Goal: Information Seeking & Learning: Learn about a topic

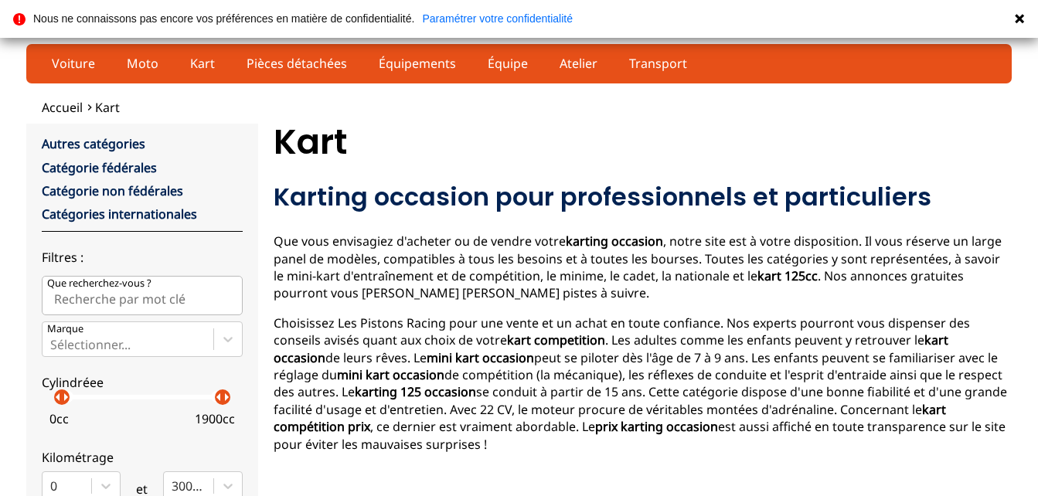
click at [213, 292] on input "Que recherchez-vous ?" at bounding box center [142, 295] width 201 height 39
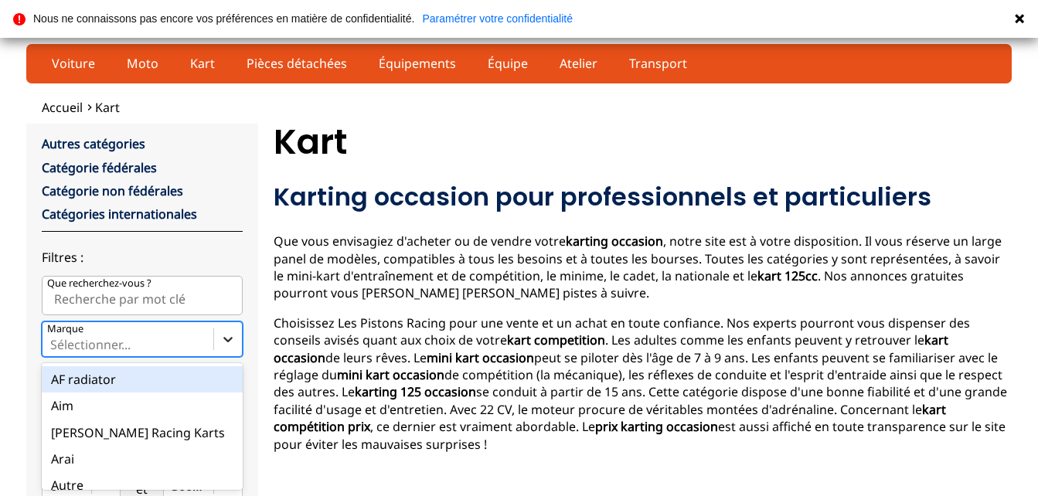
click at [220, 339] on icon at bounding box center [227, 339] width 15 height 15
click at [53, 339] on input "Marque option AF radiator focused, 1 of 35. 35 results available. Use Up and Do…" at bounding box center [51, 345] width 3 height 14
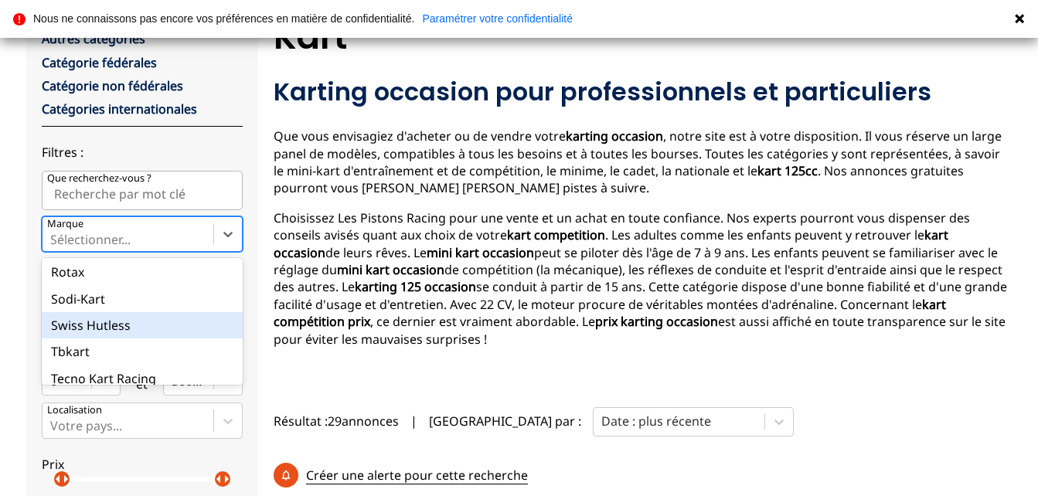
scroll to position [810, 0]
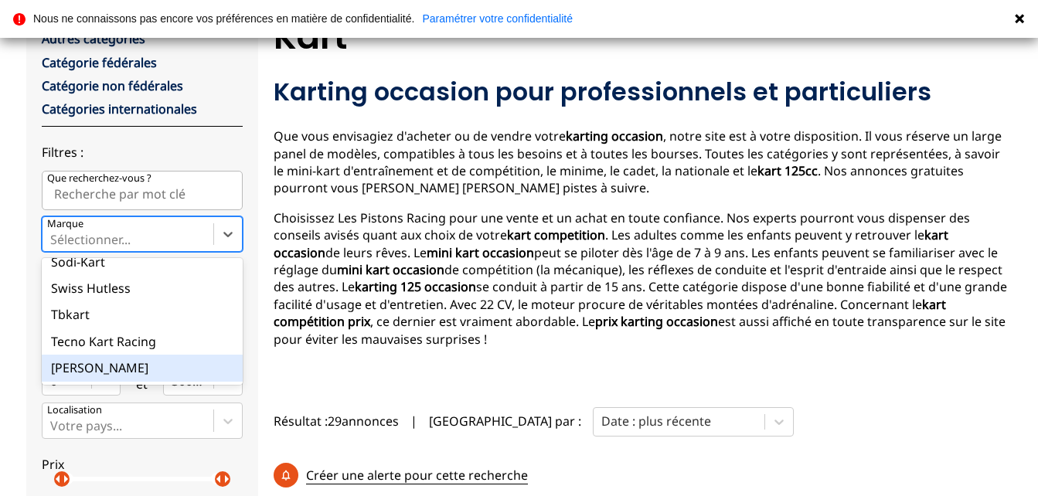
click at [102, 366] on div "[PERSON_NAME]" at bounding box center [142, 368] width 201 height 26
click at [53, 247] on input "Marque option [PERSON_NAME] focused, 35 of 35. 35 results available. Use Up and…" at bounding box center [51, 240] width 3 height 14
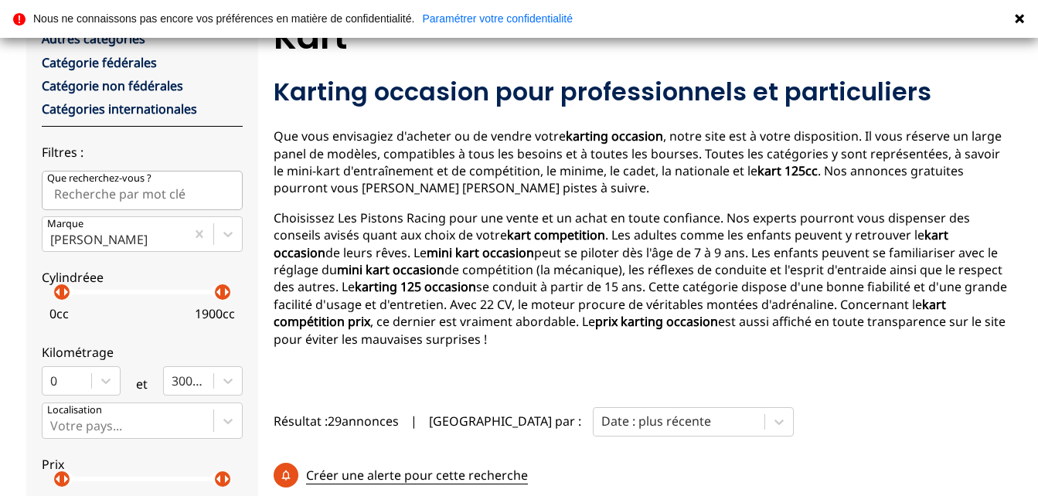
click at [211, 190] on input "Que recherchez-vous ?" at bounding box center [142, 190] width 201 height 39
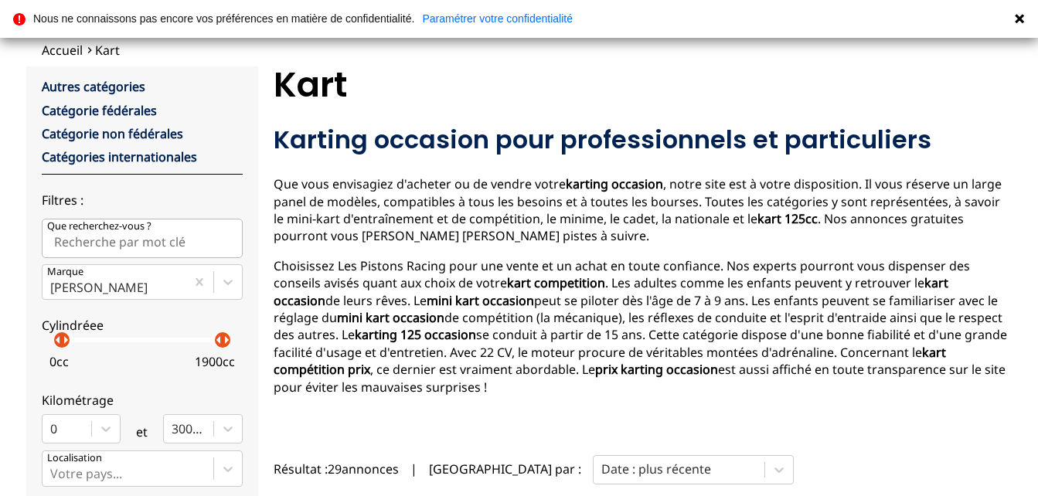
scroll to position [0, 0]
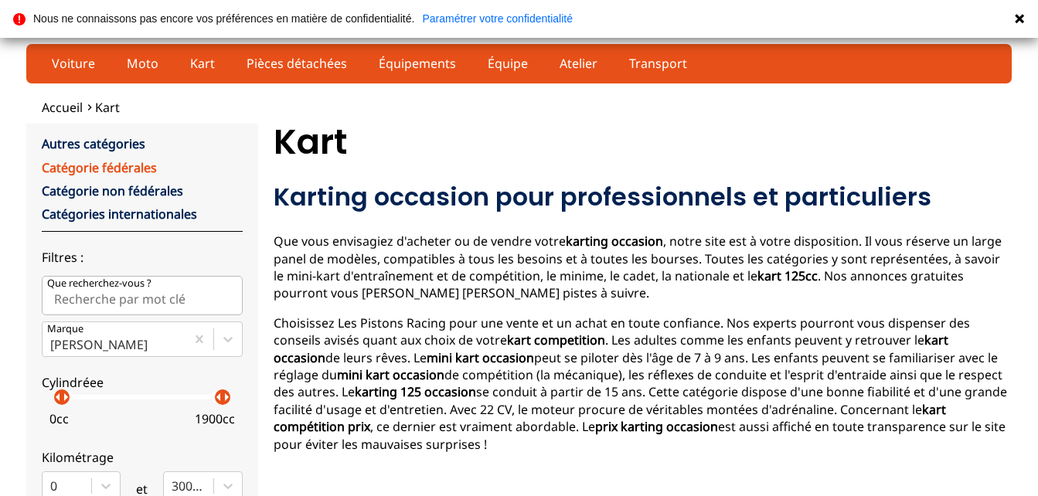
click at [136, 165] on link "Catégorie fédérales" at bounding box center [99, 167] width 115 height 17
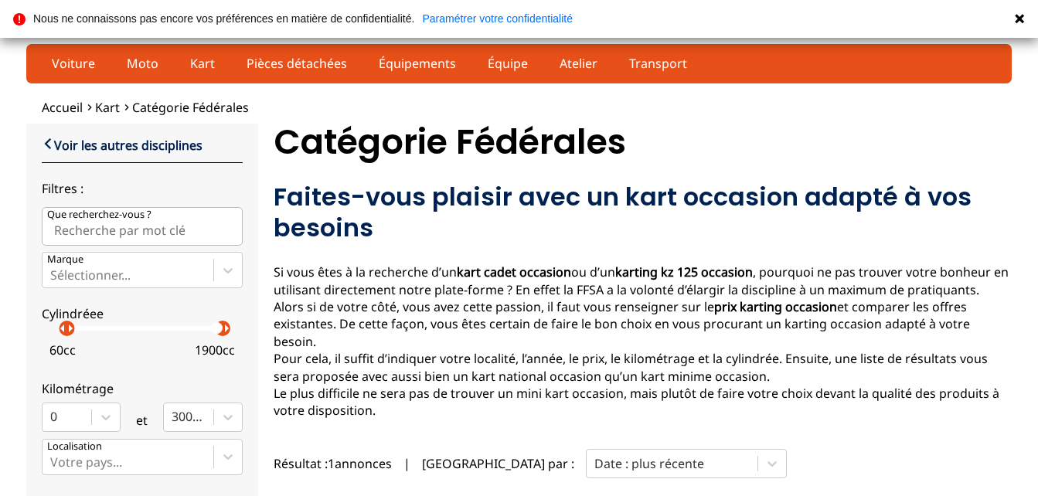
click at [61, 333] on p "arrow_right" at bounding box center [70, 328] width 19 height 19
click at [213, 328] on div "arrow_left arrow_right arrow_left arrow_right" at bounding box center [142, 328] width 161 height 5
click at [67, 332] on p "arrow_right" at bounding box center [76, 328] width 19 height 19
click at [62, 332] on p "arrow_right" at bounding box center [71, 328] width 19 height 19
click at [72, 335] on p "arrow_right" at bounding box center [79, 328] width 19 height 19
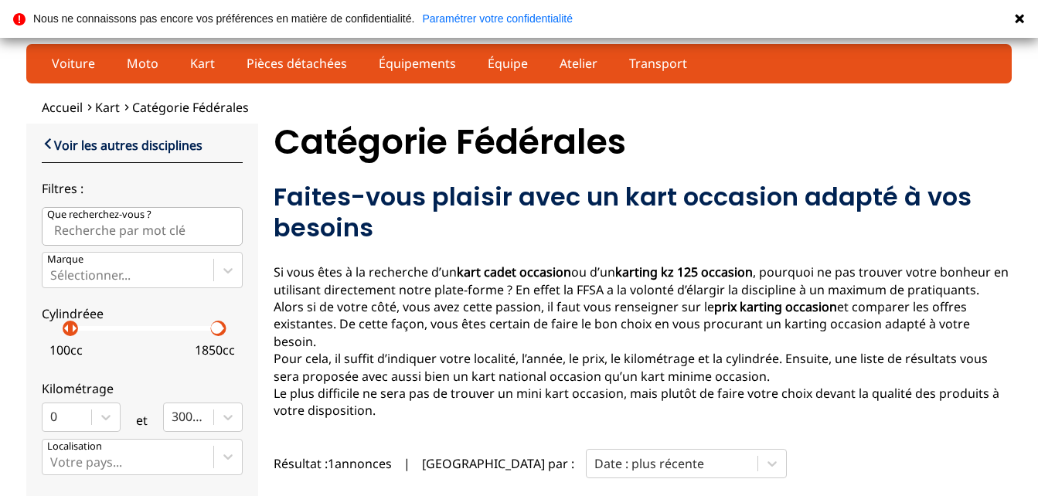
click at [65, 335] on p "arrow_right" at bounding box center [74, 328] width 19 height 19
click at [185, 226] on input "Que recherchez-vous ?" at bounding box center [142, 226] width 201 height 39
type input "ka 100"
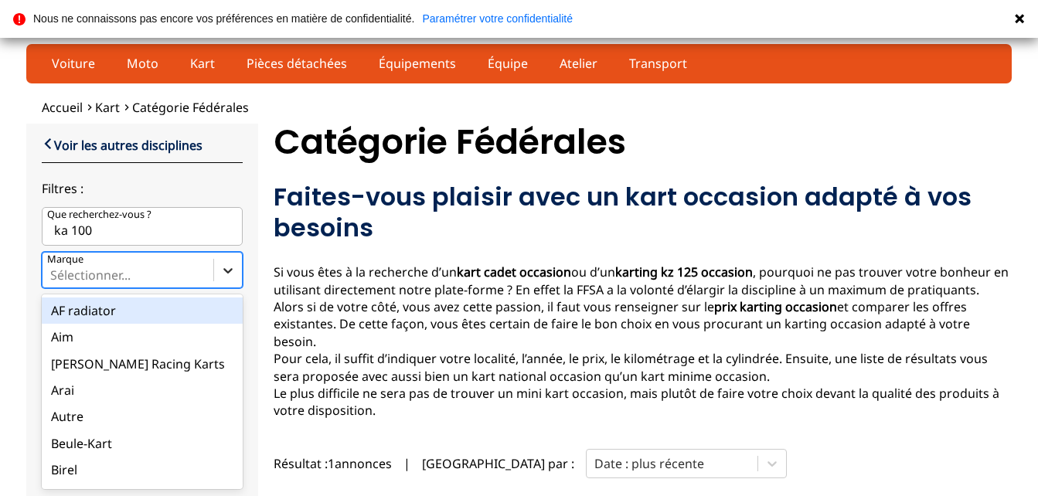
click at [220, 274] on icon at bounding box center [227, 270] width 15 height 15
click at [53, 274] on input "Marque option AF radiator focused, 1 of 35. 35 results available. Use Up and Do…" at bounding box center [51, 275] width 3 height 14
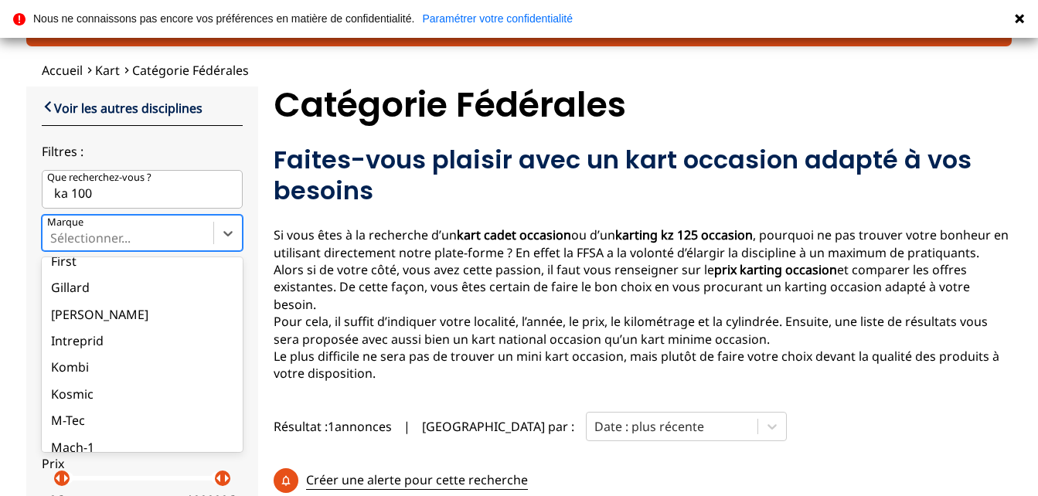
scroll to position [386, 0]
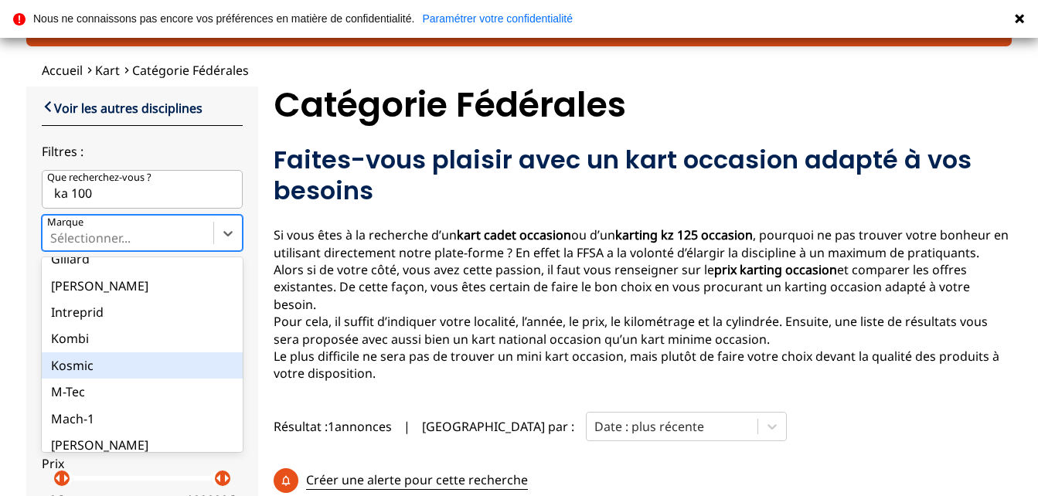
click at [87, 366] on div "Kosmic" at bounding box center [142, 365] width 201 height 26
click at [53, 245] on input "Marque option Kosmic focused, 19 of 35. 35 results available. Use Up and Down t…" at bounding box center [51, 238] width 3 height 14
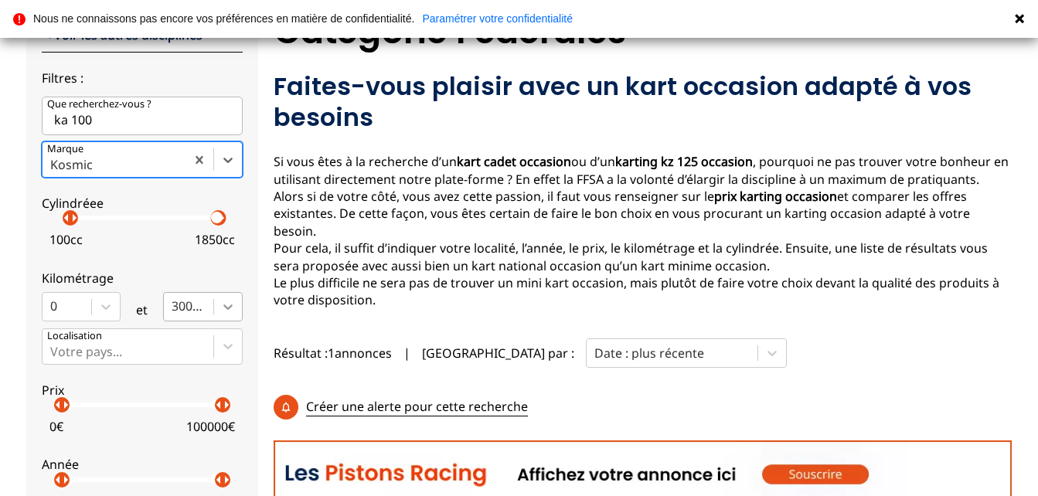
scroll to position [114, 0]
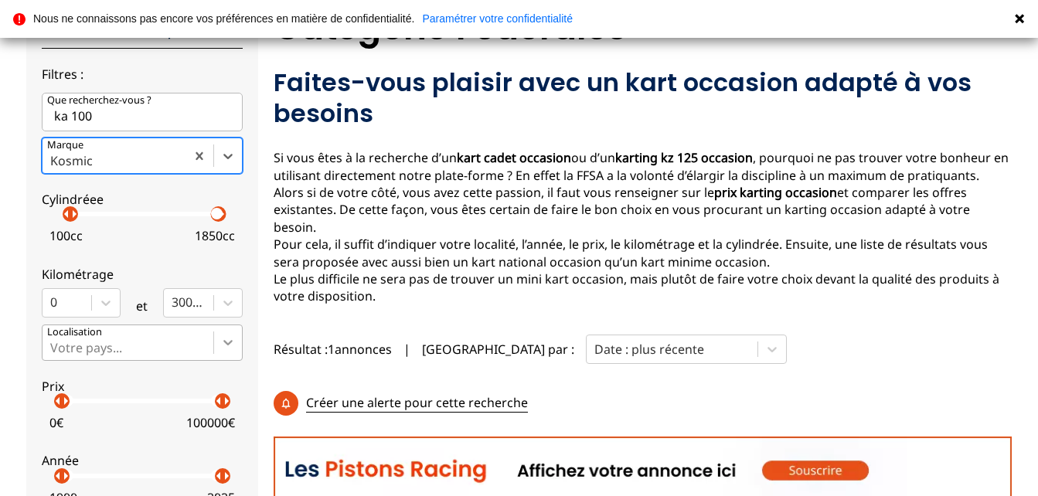
click at [216, 341] on div "Votre pays..." at bounding box center [142, 343] width 201 height 36
click at [53, 341] on input "Votre pays..." at bounding box center [51, 348] width 3 height 14
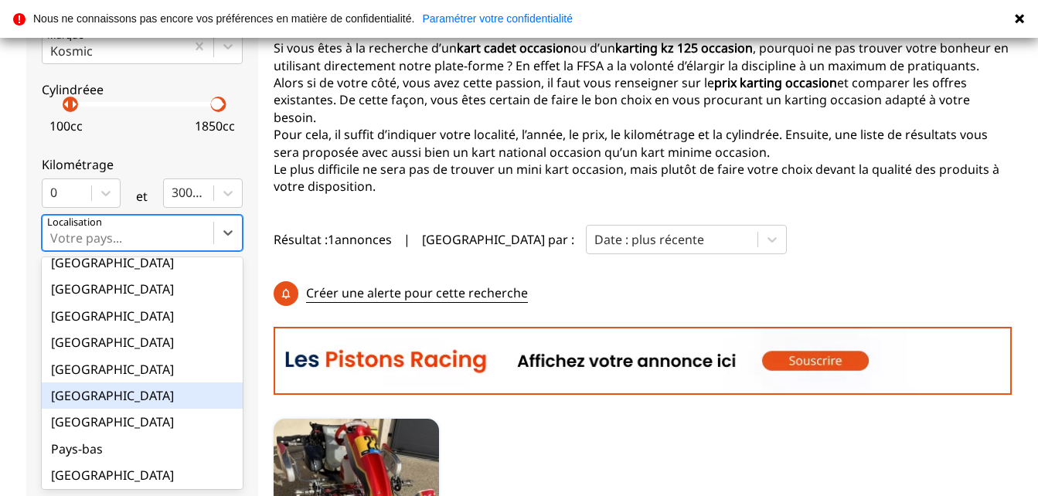
scroll to position [21, 0]
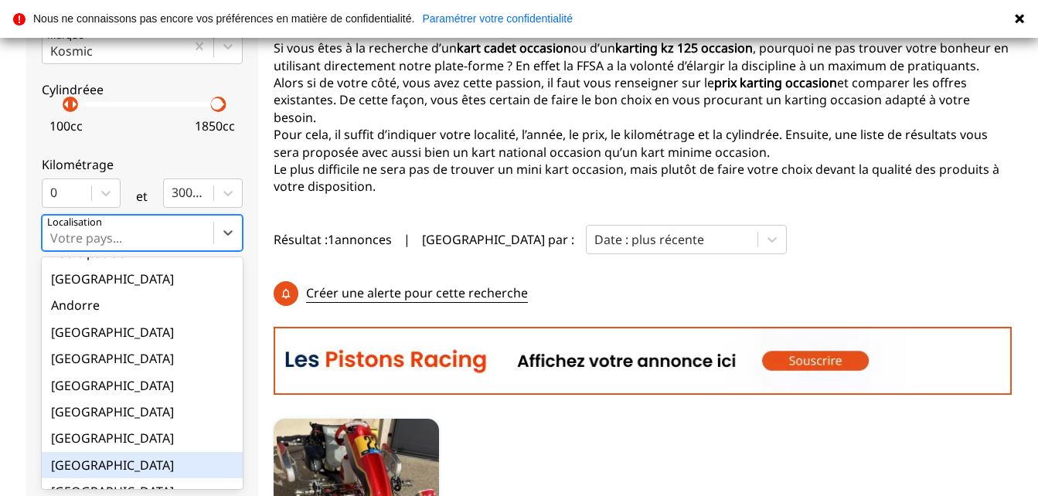
click at [89, 459] on div "[GEOGRAPHIC_DATA]" at bounding box center [142, 465] width 201 height 26
click at [53, 245] on input "option France focused, 9 of 18. 18 results available. Use Up and Down to choose…" at bounding box center [51, 238] width 3 height 14
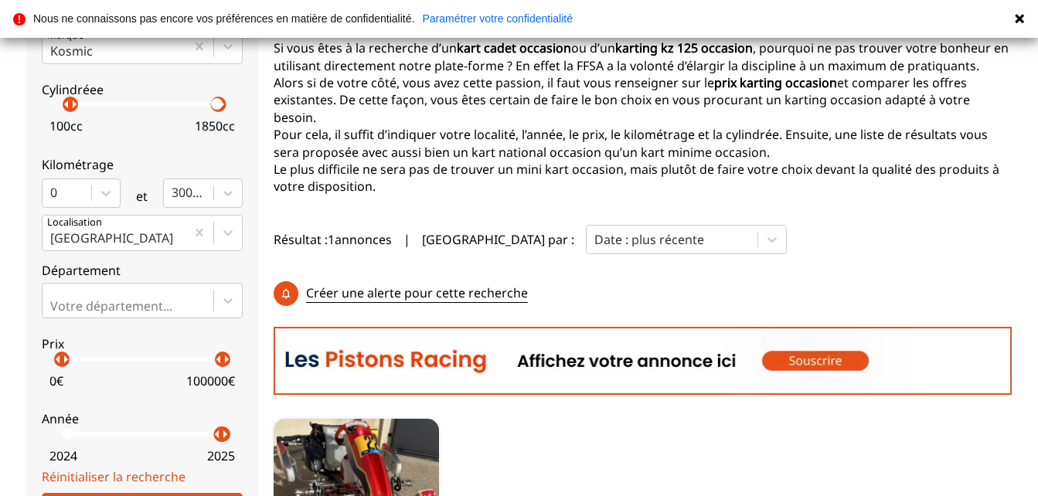
drag, startPoint x: 53, startPoint y: 437, endPoint x: 203, endPoint y: 446, distance: 151.0
click at [214, 448] on label "Année arrow_left arrow_right arrow_left arrow_right 2024 2025" at bounding box center [142, 434] width 201 height 69
click at [214, 440] on p "arrow_right" at bounding box center [223, 434] width 19 height 19
click at [220, 440] on p "arrow_right" at bounding box center [226, 434] width 19 height 19
click at [216, 441] on p "arrow_right" at bounding box center [225, 434] width 19 height 19
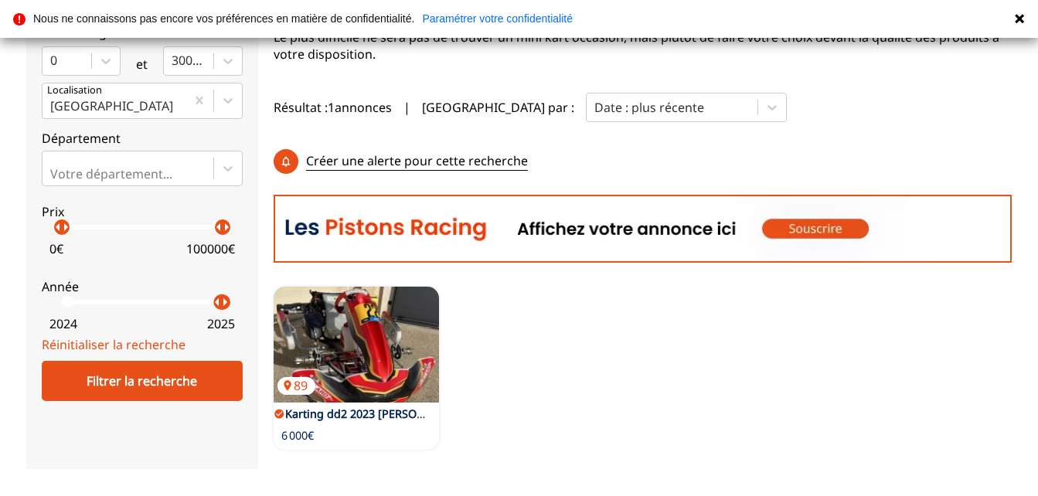
scroll to position [379, 0]
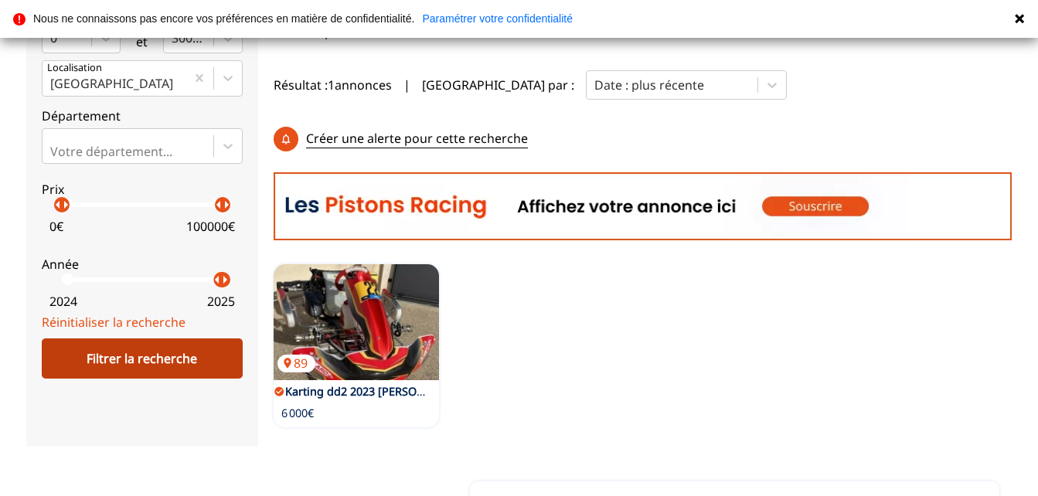
click at [142, 359] on div "Filtrer la recherche" at bounding box center [142, 359] width 201 height 40
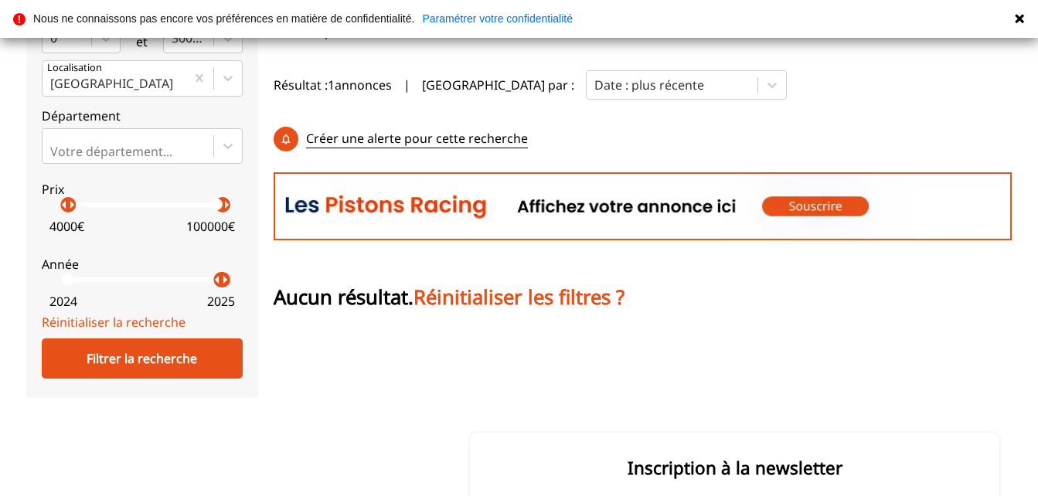
click at [63, 210] on p "arrow_right" at bounding box center [72, 205] width 19 height 19
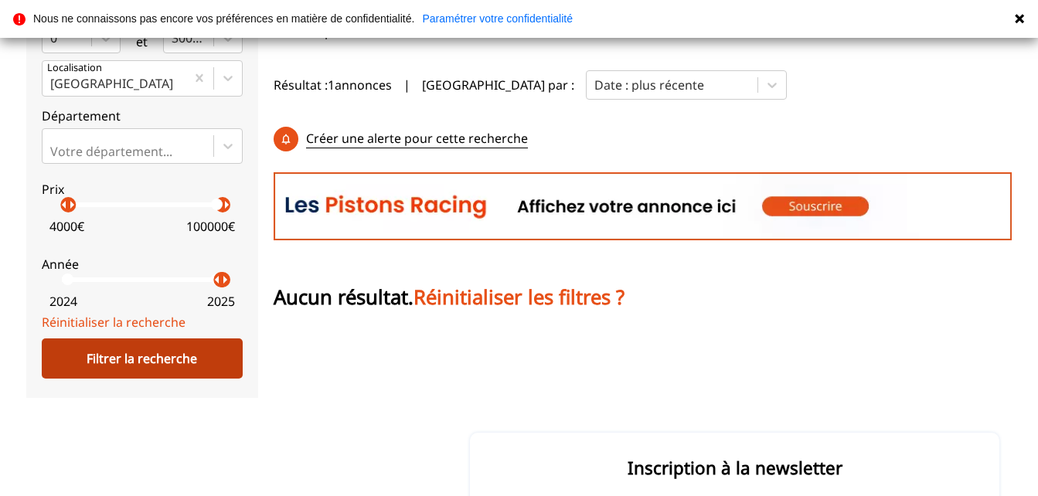
click at [73, 358] on div "Filtrer la recherche" at bounding box center [142, 359] width 201 height 40
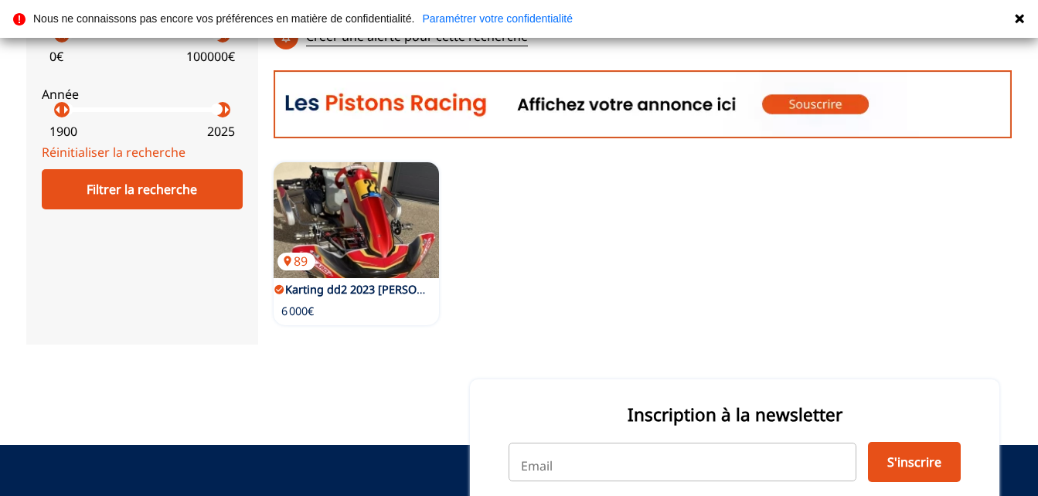
scroll to position [570, 0]
